Goal: Transaction & Acquisition: Book appointment/travel/reservation

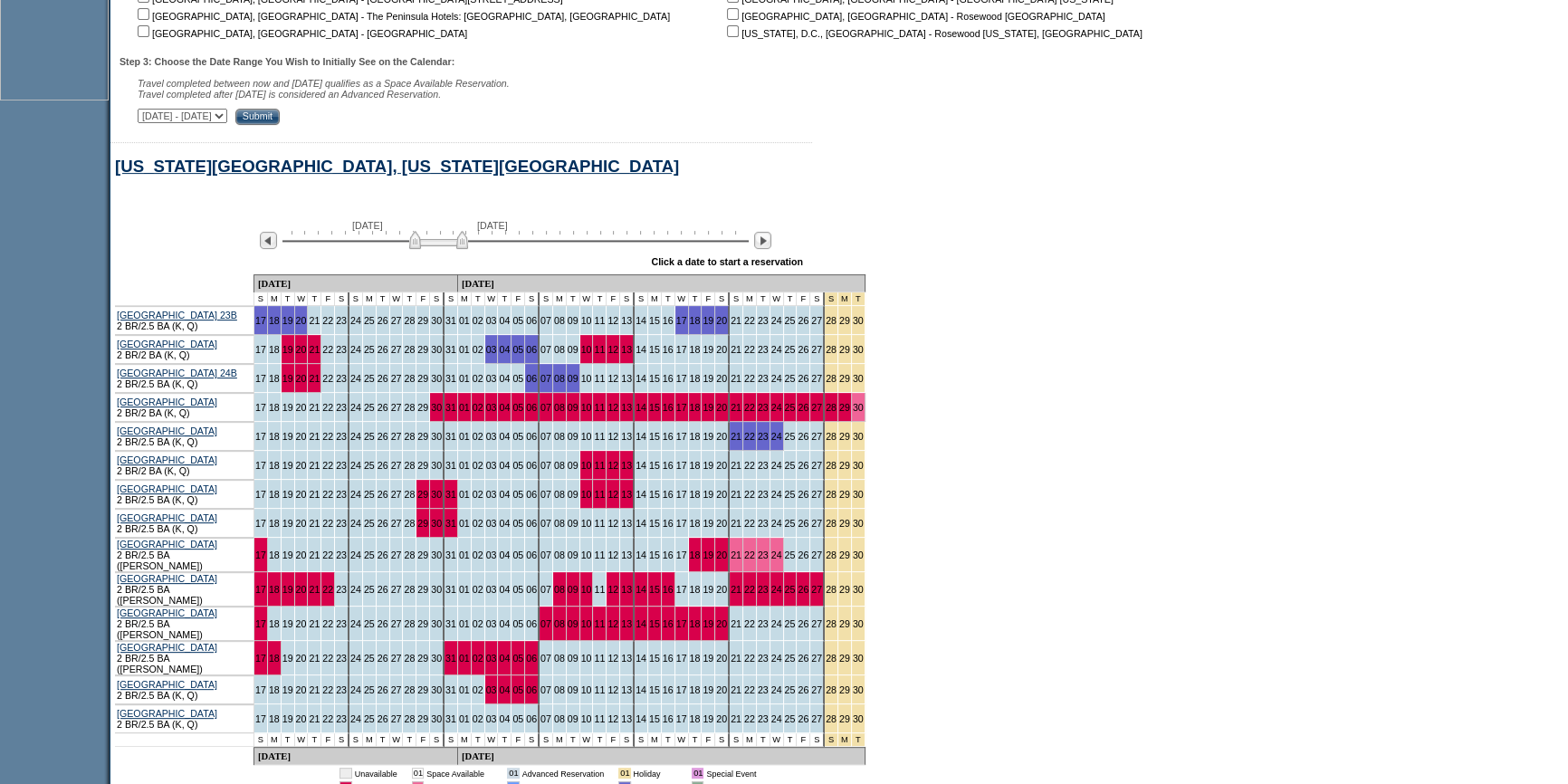
scroll to position [927, 0]
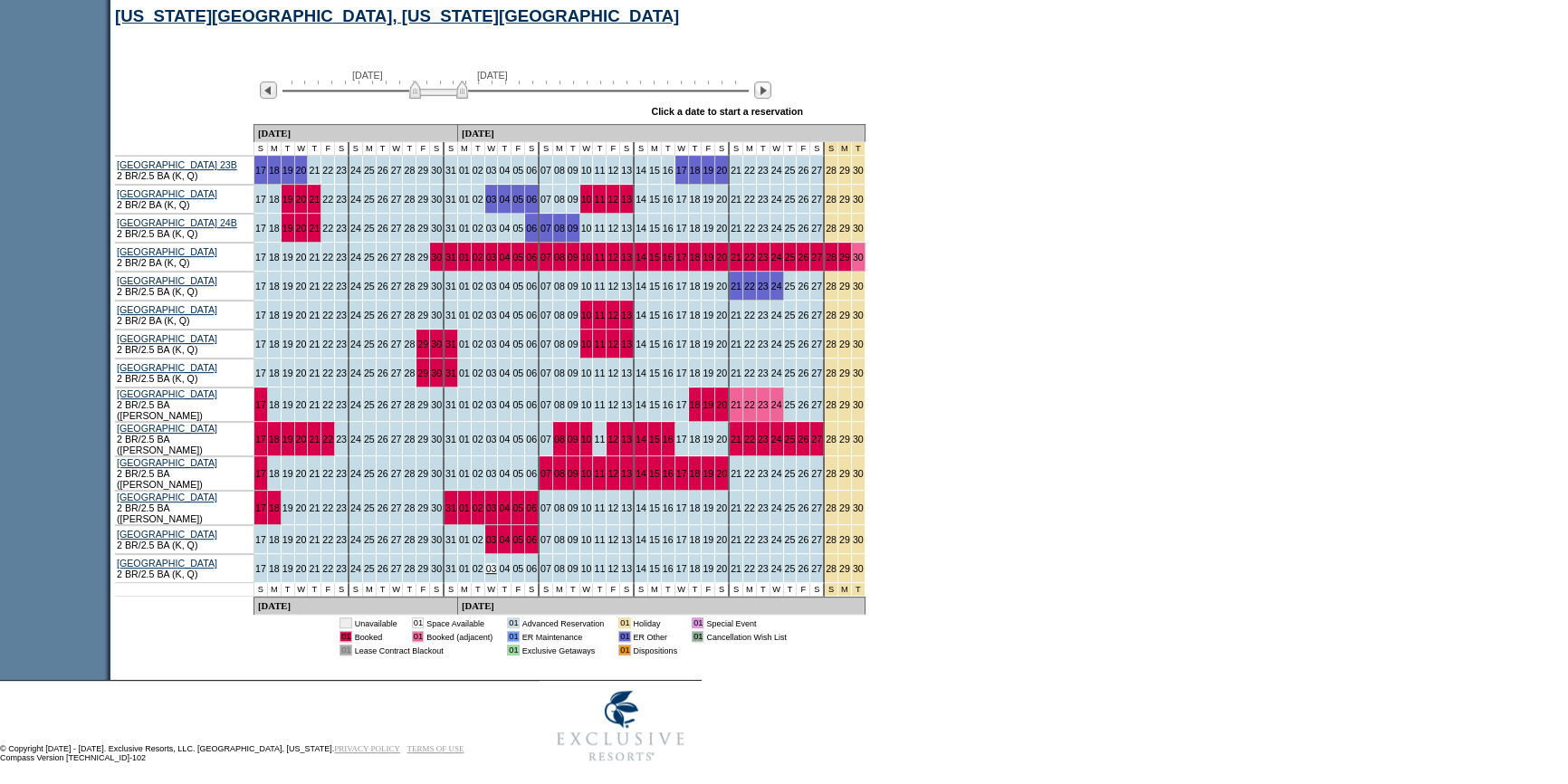
click at [486, 563] on link "03" at bounding box center [491, 568] width 11 height 11
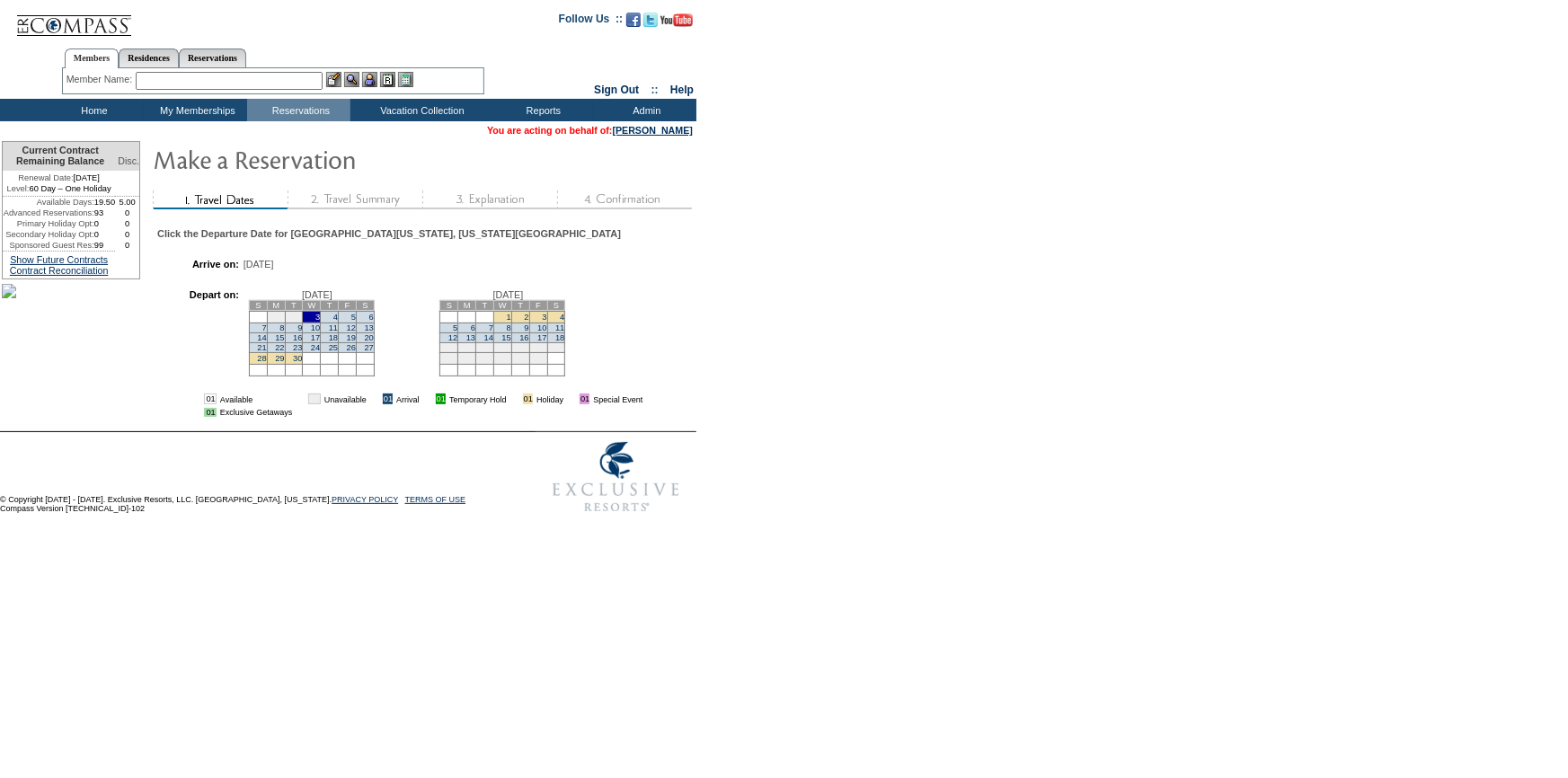
click at [267, 333] on td "7" at bounding box center [258, 327] width 18 height 9
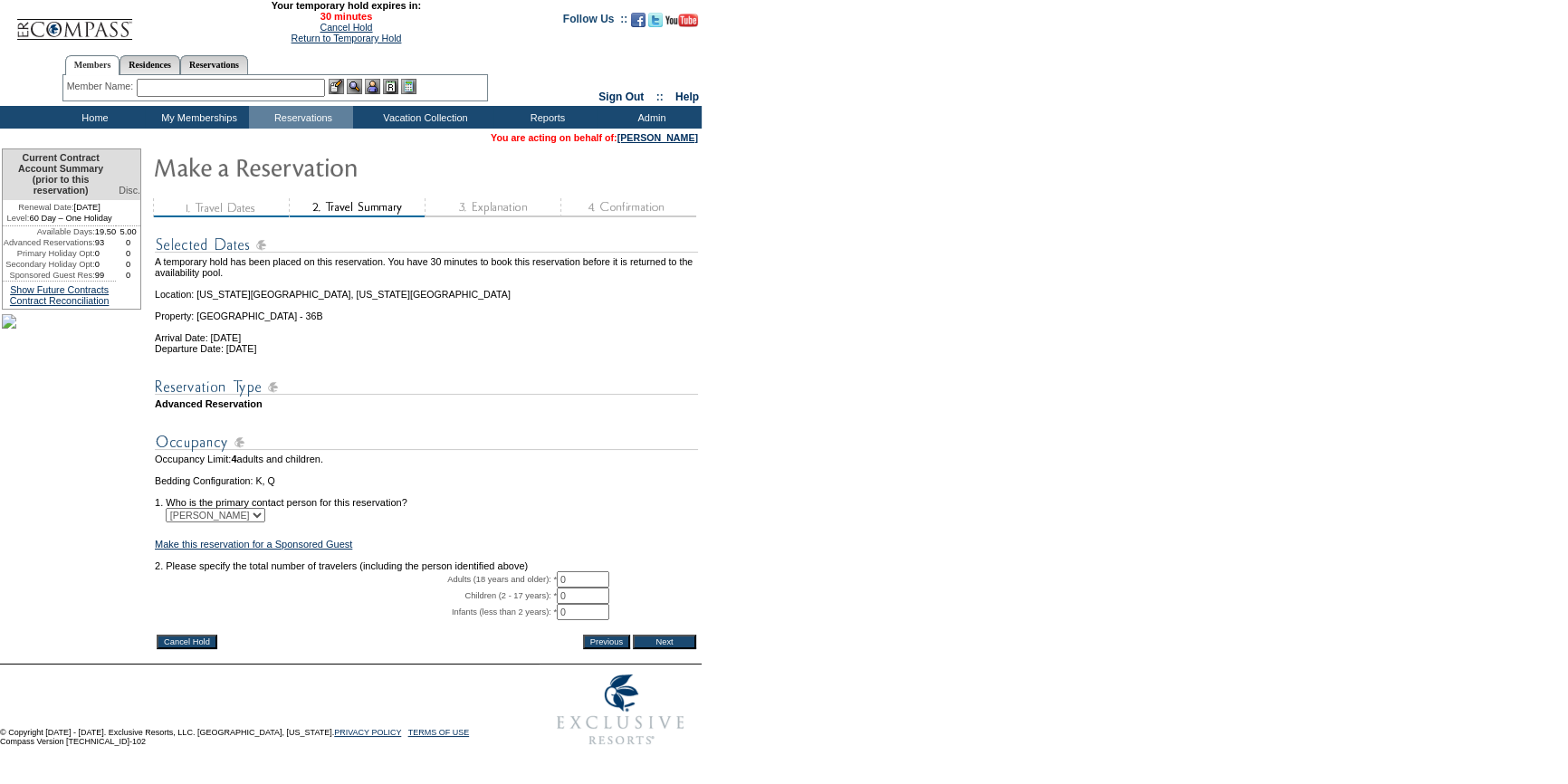
drag, startPoint x: 577, startPoint y: 604, endPoint x: 550, endPoint y: 606, distance: 27.1
click at [550, 587] on tr "Adults (18 years and older): * 0 * *" at bounding box center [426, 579] width 543 height 16
type input "2"
click at [660, 649] on input "Next" at bounding box center [665, 642] width 63 height 14
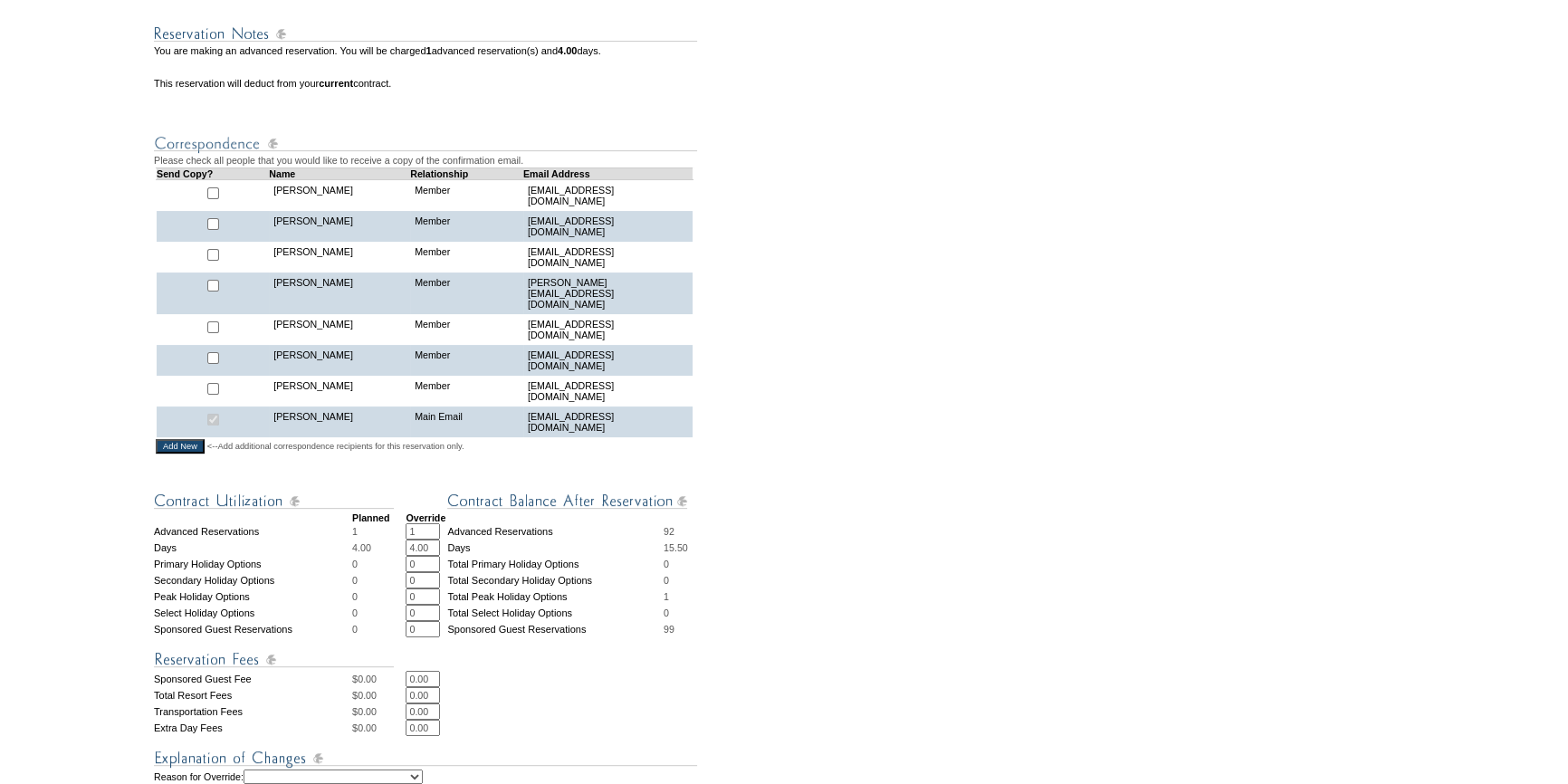
scroll to position [494, 0]
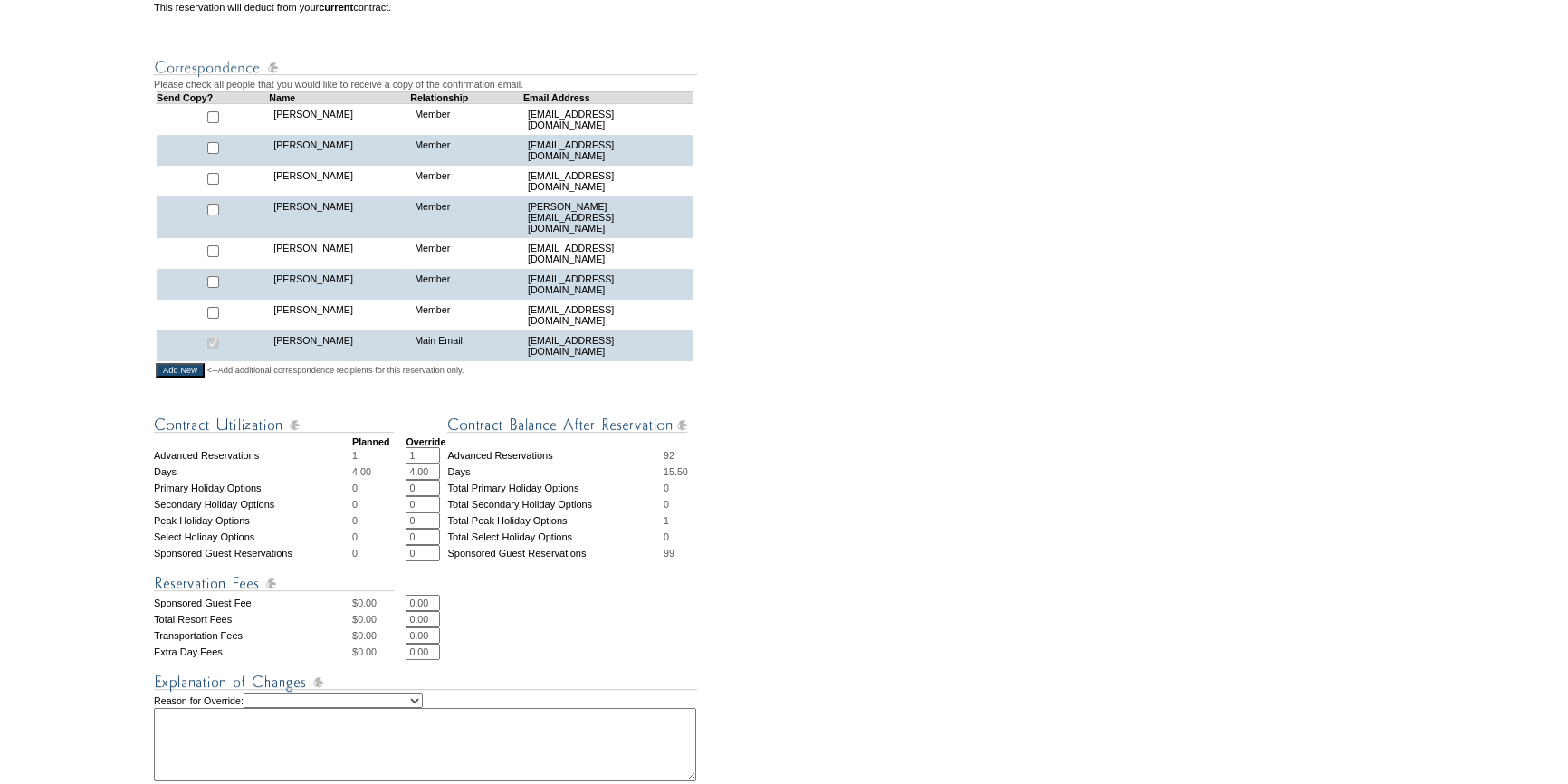
click at [407, 693] on select "Creating Continuous Stay Days Rebooked After Cancellation Editing Occupant Expe…" at bounding box center [333, 700] width 180 height 14
select select "1044"
click at [267, 693] on select "Creating Continuous Stay Days Rebooked After Cancellation Editing Occupant Expe…" at bounding box center [333, 700] width 180 height 14
click at [335, 709] on textarea at bounding box center [425, 745] width 542 height 74
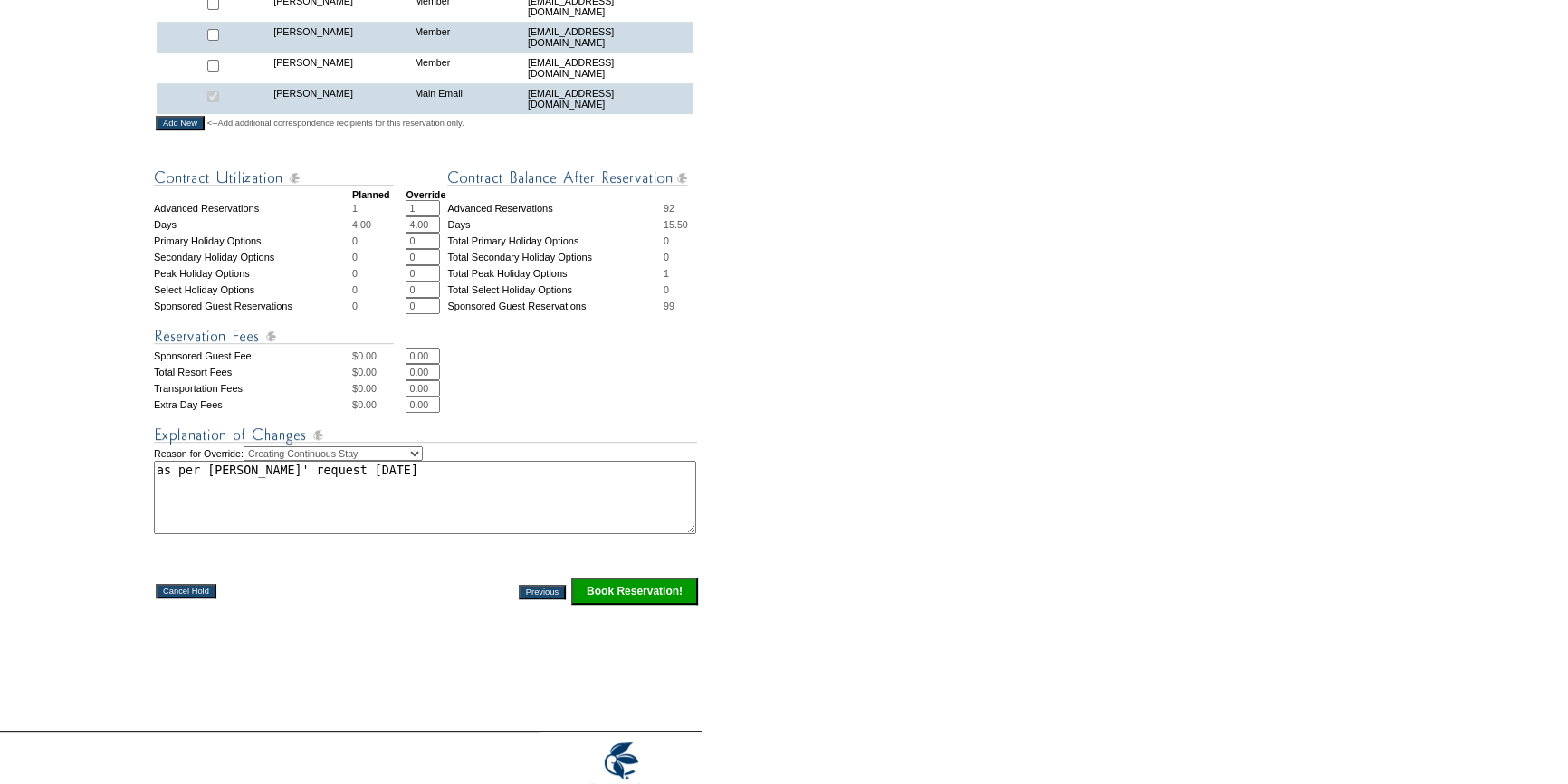
type textarea "as per james' request 10/3/25"
click at [672, 578] on input "Book Reservation!" at bounding box center [634, 591] width 127 height 27
